Goal: Task Accomplishment & Management: Complete application form

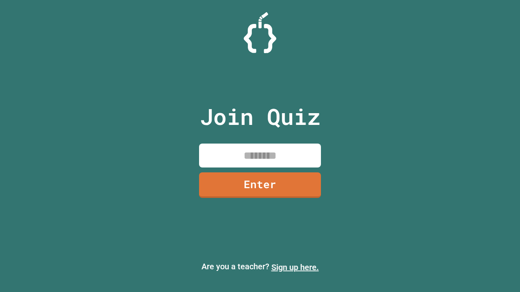
click at [295, 268] on link "Sign up here." at bounding box center [294, 268] width 47 height 10
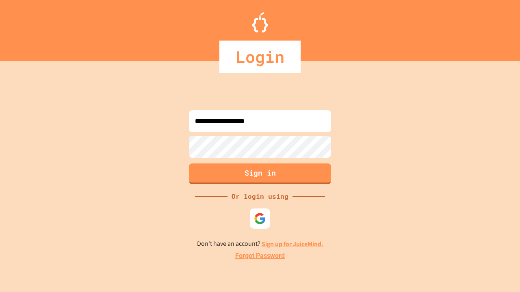
type input "**********"
